Goal: Use online tool/utility

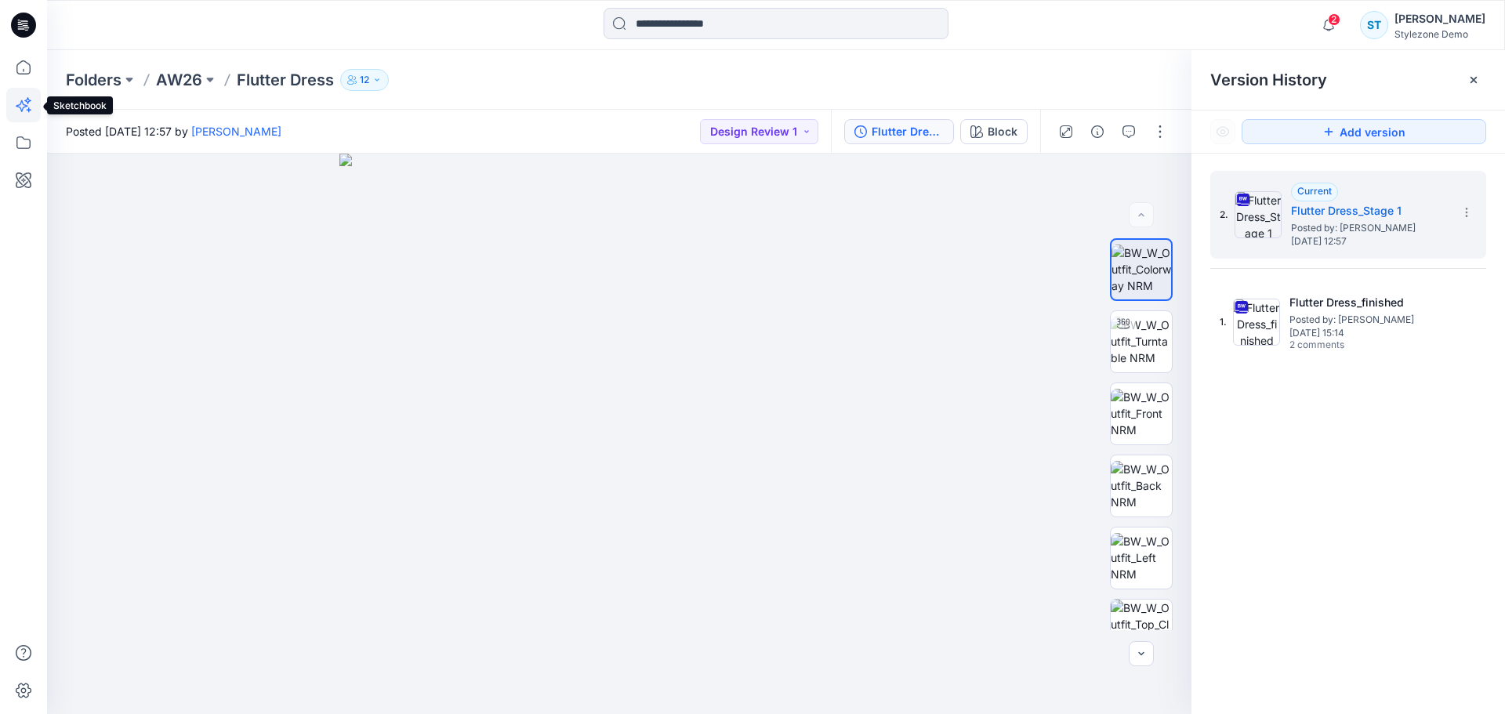
click at [24, 111] on icon at bounding box center [23, 105] width 35 height 35
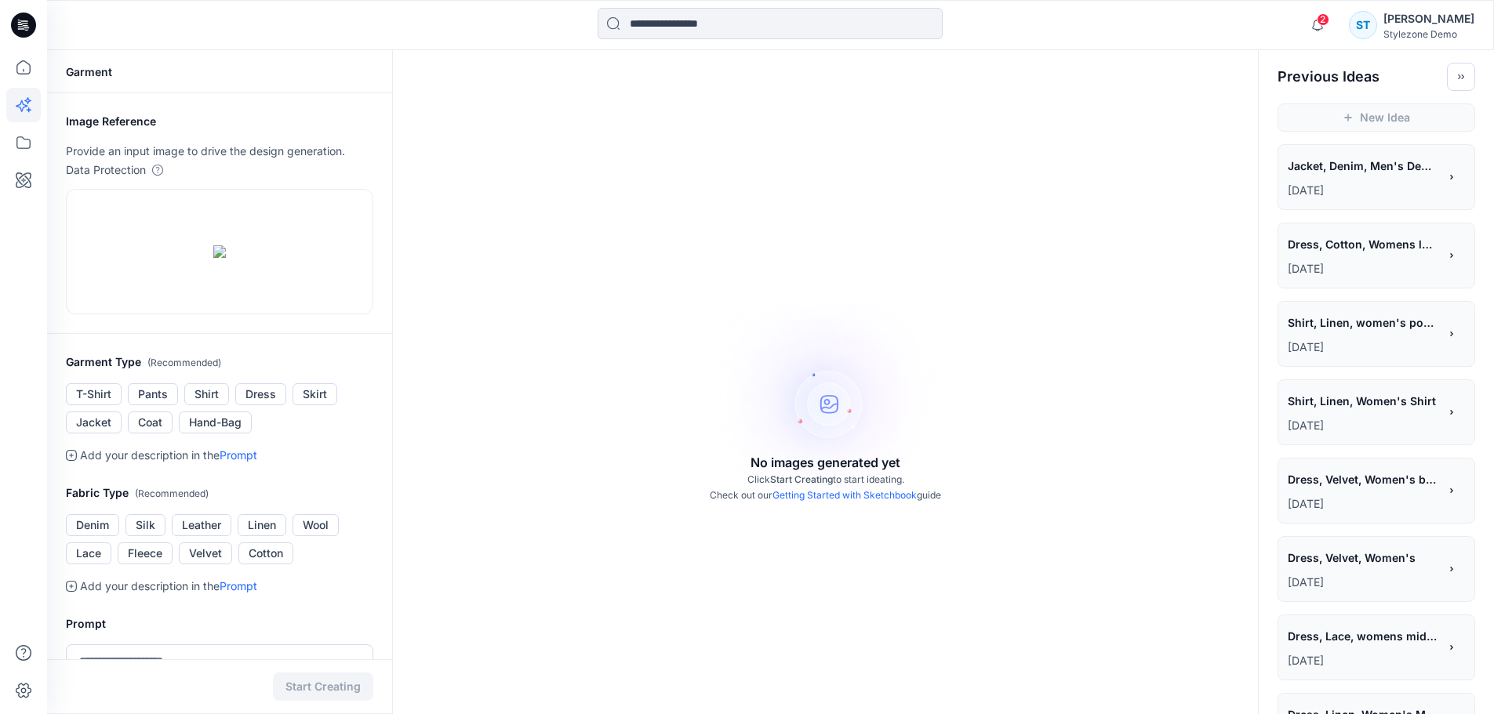
click at [41, 179] on div at bounding box center [23, 357] width 47 height 714
click at [29, 181] on icon at bounding box center [24, 181] width 16 height 16
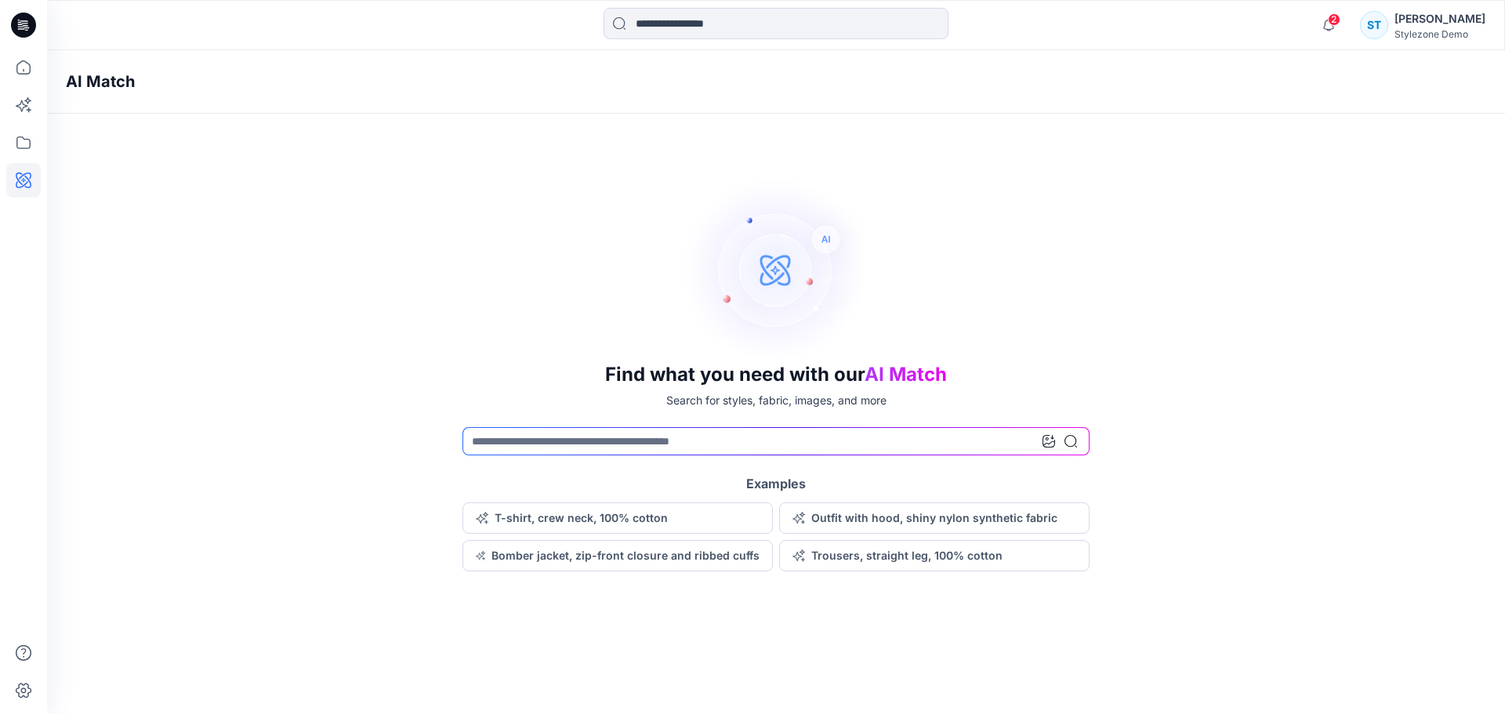
click at [1048, 436] on icon at bounding box center [1049, 441] width 13 height 13
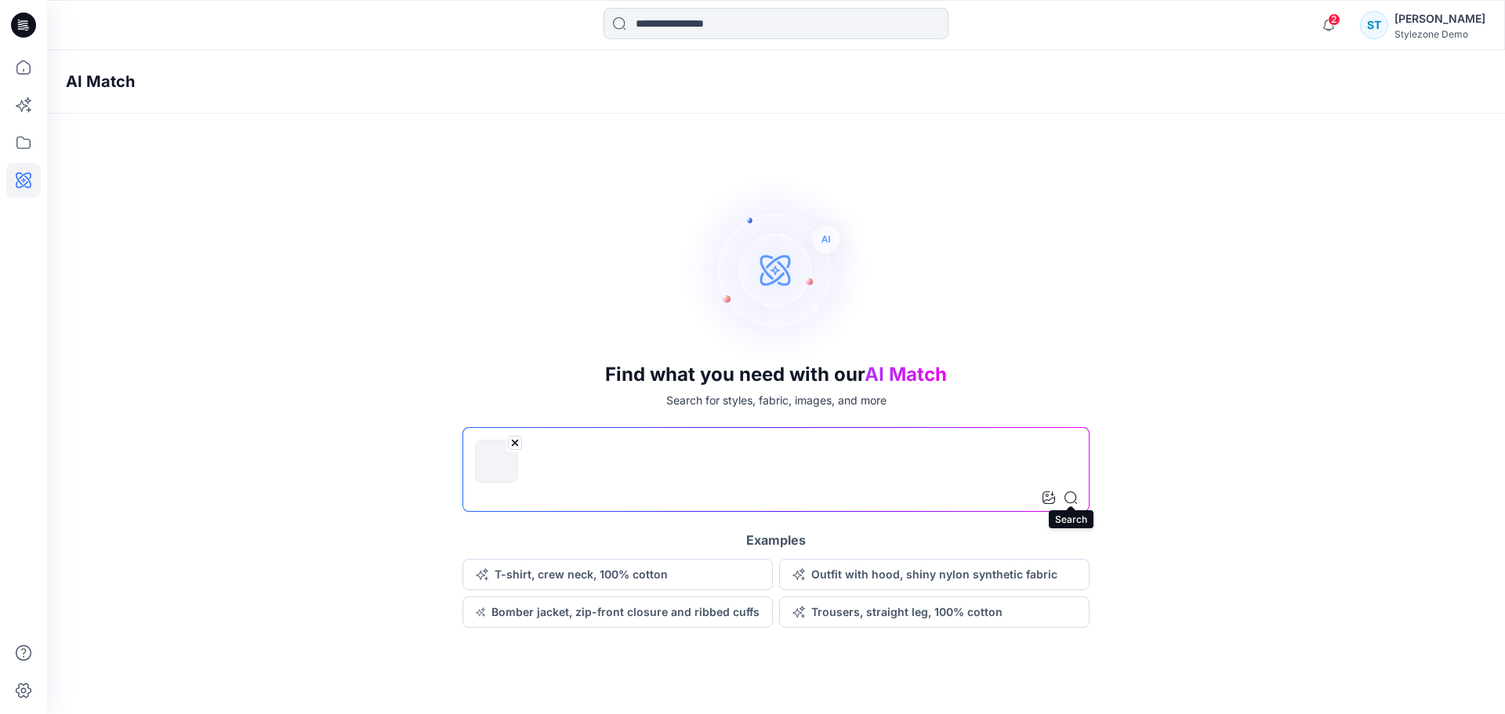
click at [1077, 496] on icon at bounding box center [1071, 498] width 13 height 13
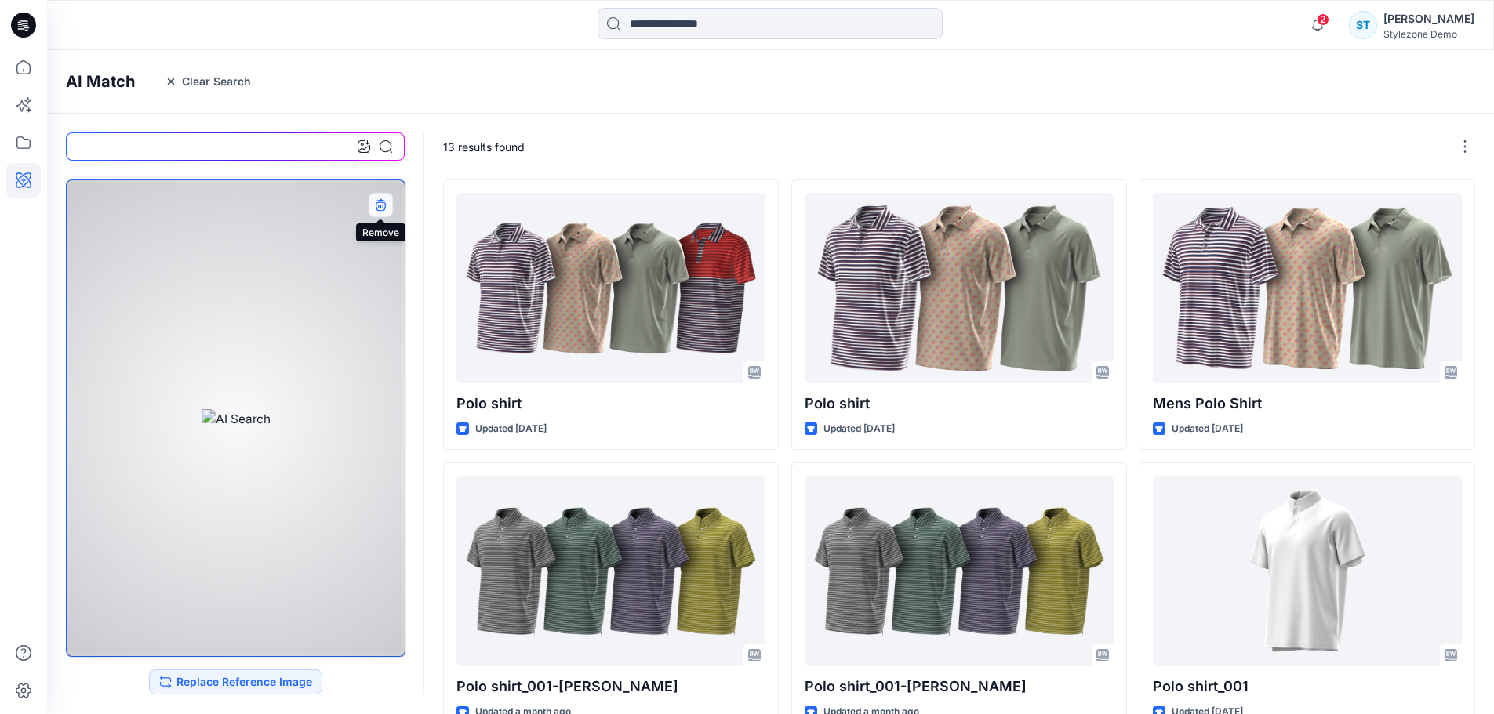
click at [380, 198] on icon "button" at bounding box center [380, 203] width 10 height 10
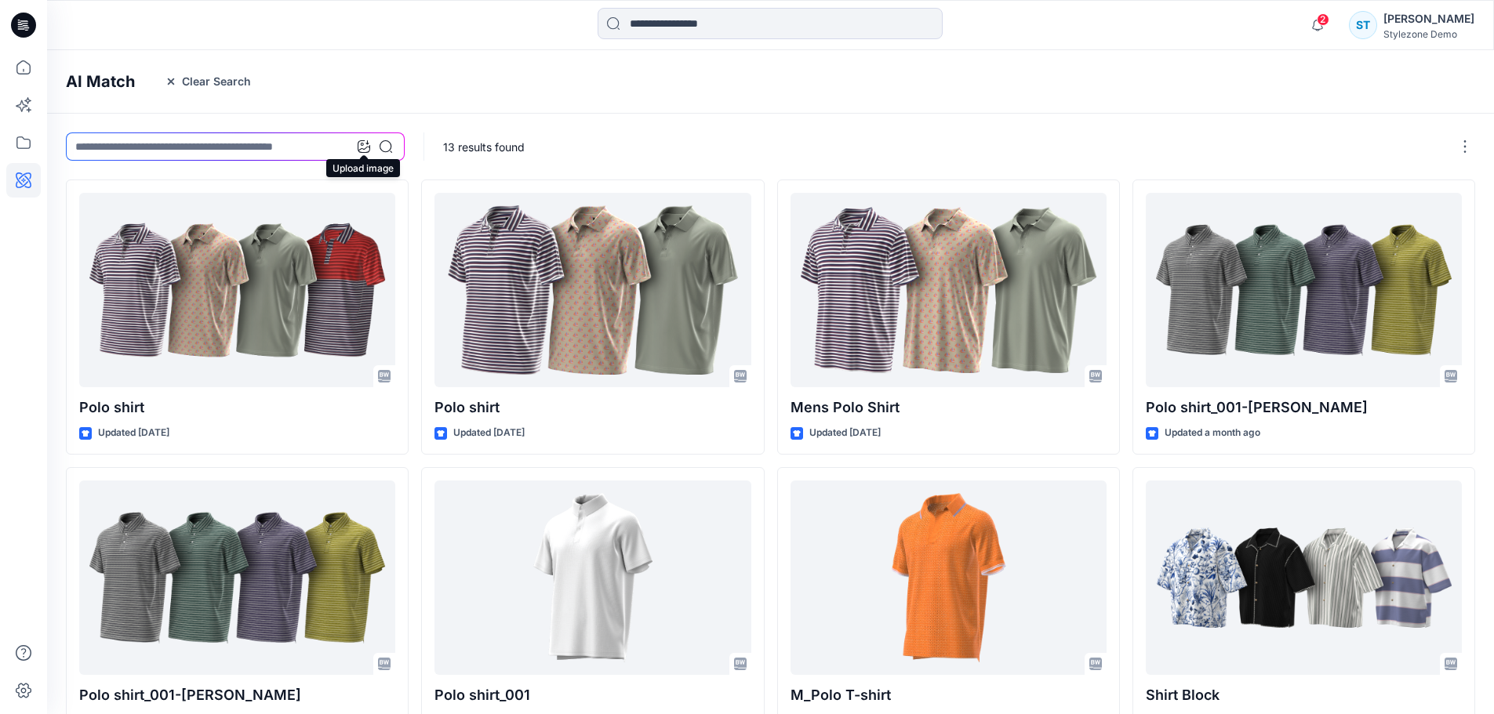
click at [367, 144] on icon at bounding box center [364, 146] width 13 height 13
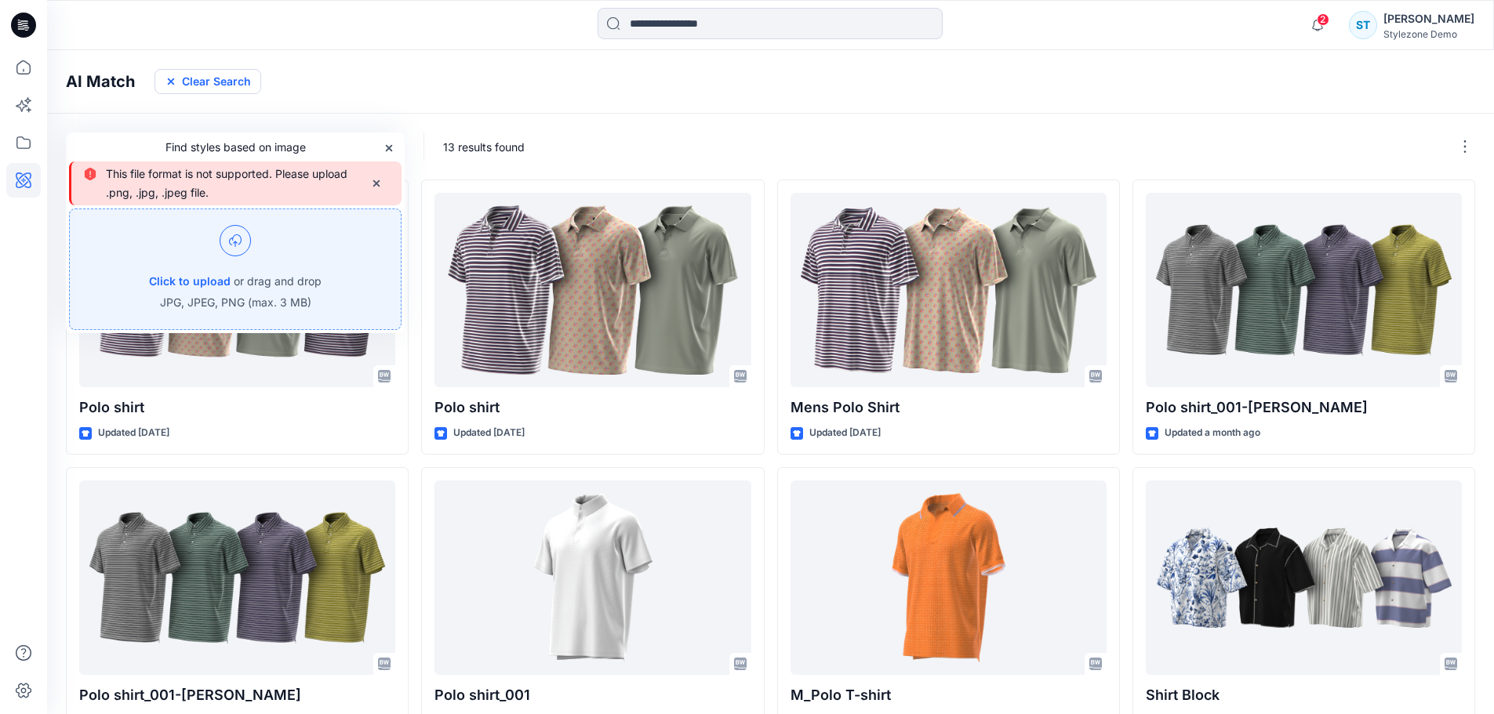
click at [161, 81] on button "Clear Search" at bounding box center [207, 81] width 107 height 25
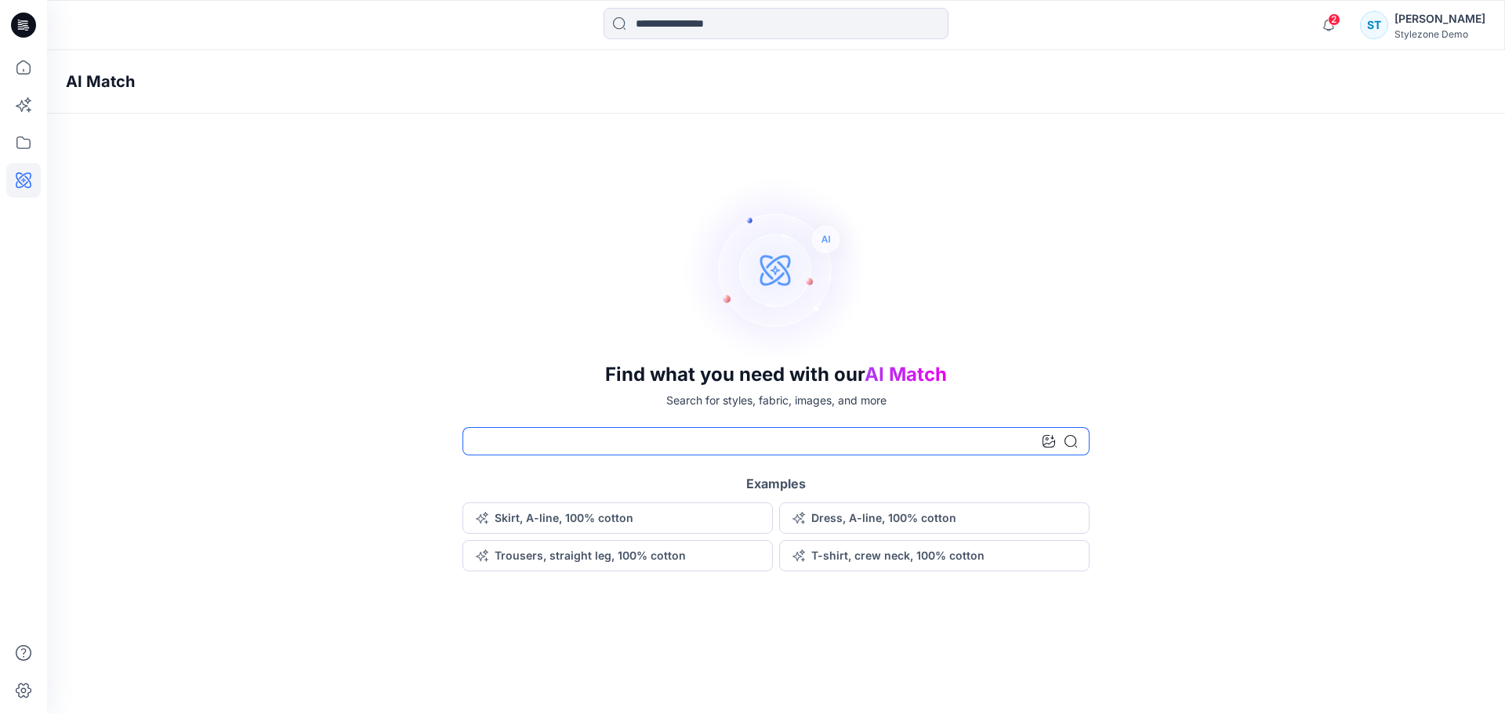
click at [528, 449] on input at bounding box center [776, 441] width 627 height 28
type input "*********"
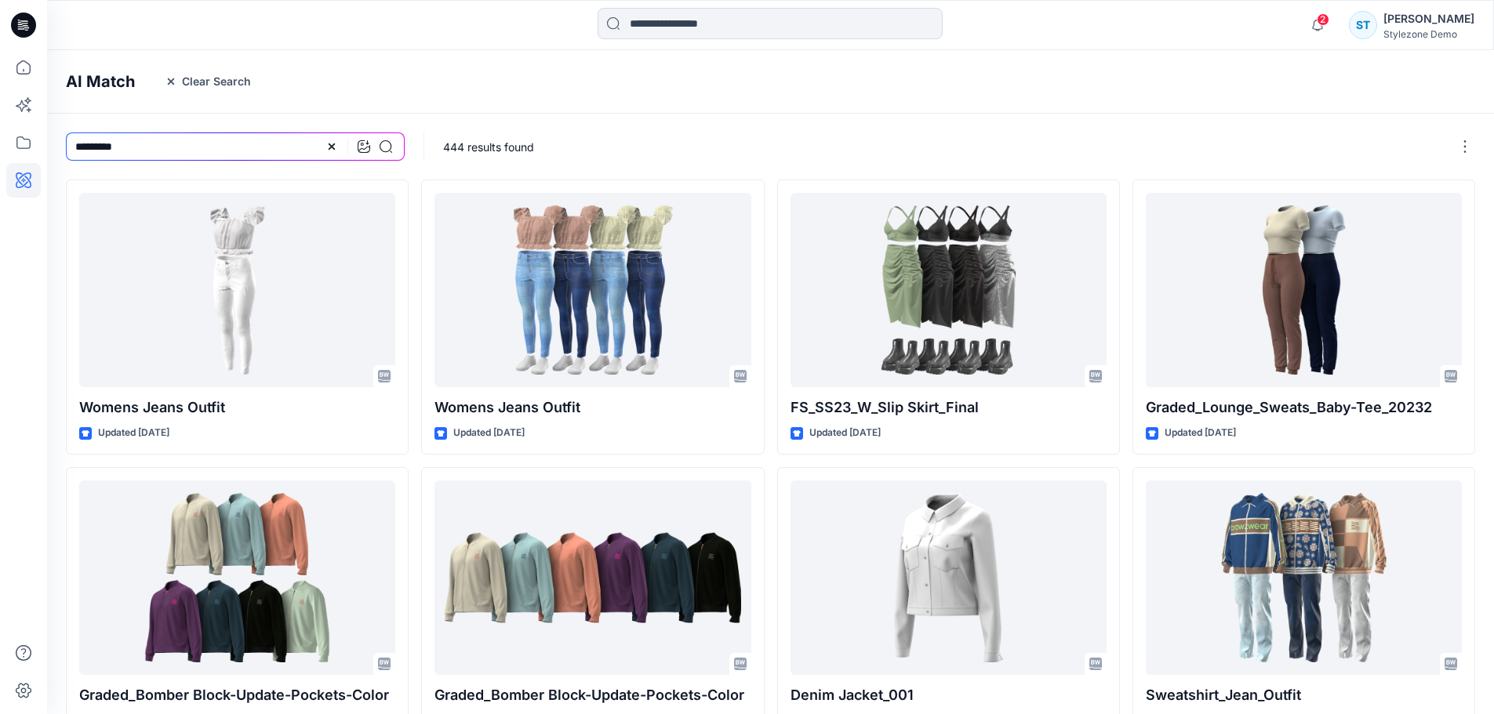
click at [484, 109] on div "AI Match Clear Search" at bounding box center [794, 82] width 1494 height 64
click at [173, 78] on icon "button" at bounding box center [171, 81] width 13 height 13
